Goal: Information Seeking & Learning: Learn about a topic

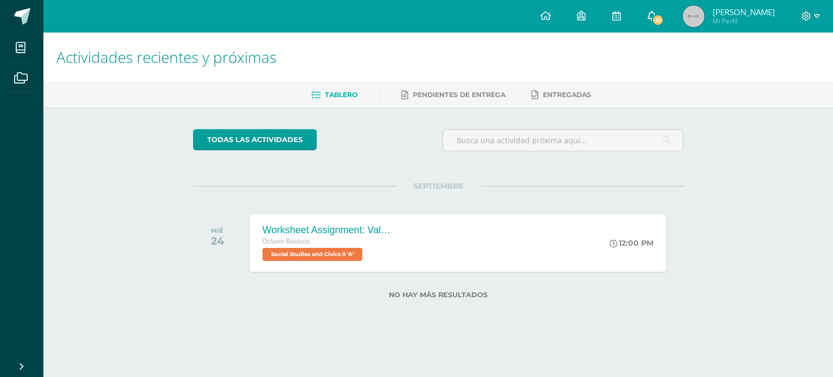
click at [656, 11] on icon at bounding box center [651, 16] width 9 height 10
drag, startPoint x: 457, startPoint y: 159, endPoint x: 271, endPoint y: 240, distance: 203.0
click at [271, 240] on span "Octavo Básicos" at bounding box center [284, 241] width 48 height 8
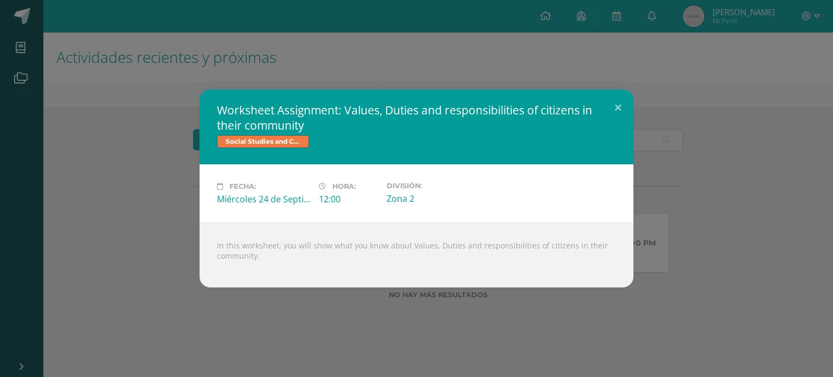
click at [145, 214] on div "Worksheet Assignment: Values, Duties and responsibilities of citizens in their …" at bounding box center [416, 188] width 824 height 198
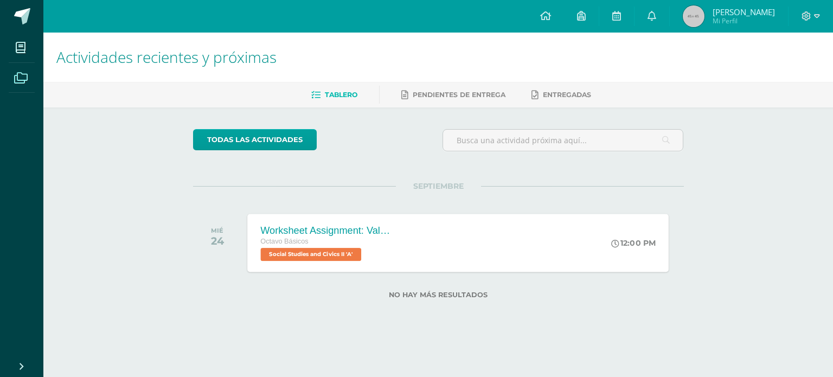
click at [23, 75] on icon at bounding box center [21, 78] width 14 height 11
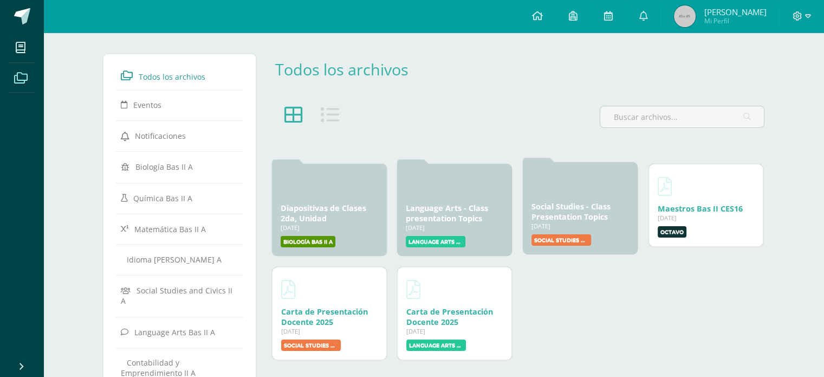
click at [574, 208] on link "Social Studies - Class Presentation Topics" at bounding box center [571, 211] width 79 height 21
drag, startPoint x: 540, startPoint y: 60, endPoint x: 468, endPoint y: 77, distance: 73.5
click at [517, 57] on div "Todos los archivos" at bounding box center [518, 77] width 502 height 47
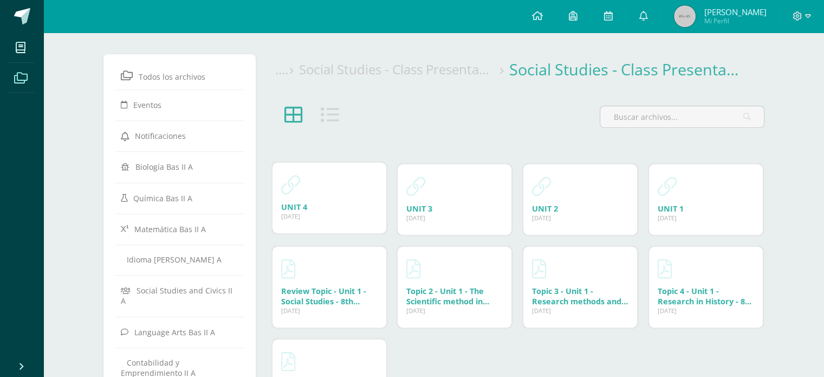
click at [316, 208] on div "UNIT 4 [DATE]" at bounding box center [329, 207] width 96 height 10
click at [298, 204] on link "UNIT 4" at bounding box center [294, 207] width 26 height 10
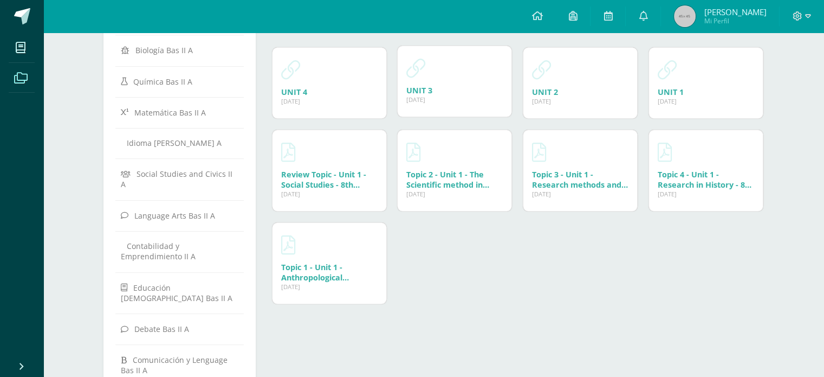
scroll to position [54, 0]
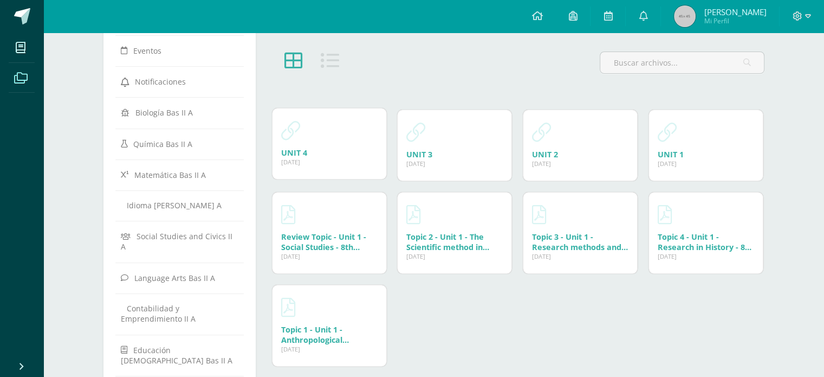
click at [287, 152] on link "UNIT 4" at bounding box center [294, 152] width 26 height 10
